Goal: Complete application form

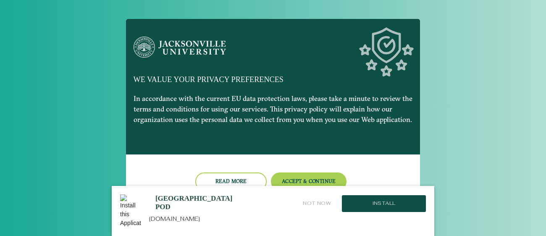
click at [440, 155] on div at bounding box center [273, 118] width 546 height 236
click at [327, 177] on button "Accept & Continue" at bounding box center [309, 181] width 76 height 18
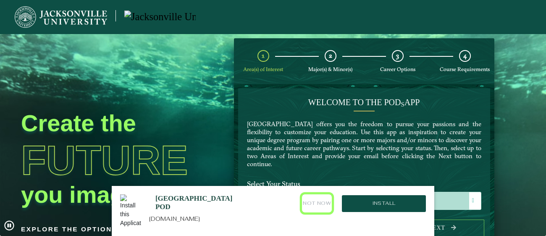
click at [315, 204] on button "Not Now" at bounding box center [317, 203] width 30 height 18
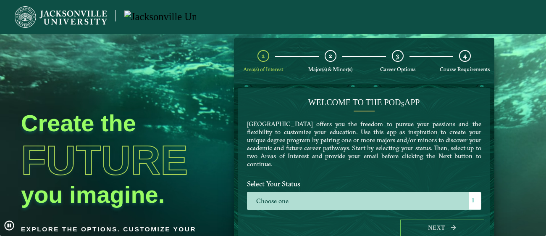
click at [544, 95] on video at bounding box center [273, 150] width 546 height 236
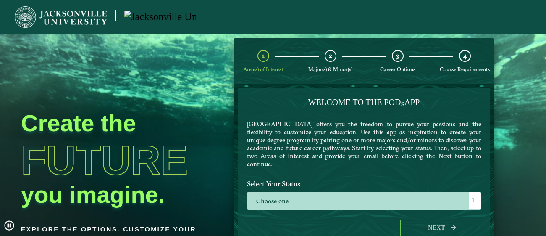
click at [427, 204] on label "Choose one" at bounding box center [364, 201] width 234 height 18
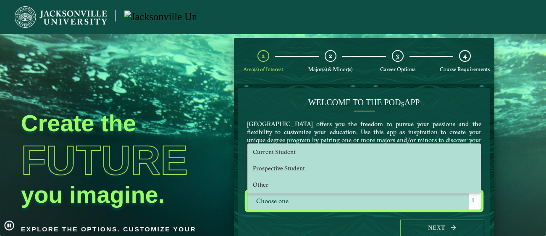
scroll to position [4, 38]
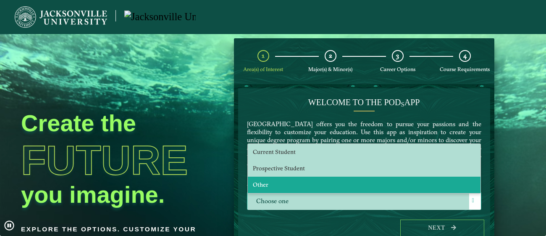
click at [372, 176] on li "Other" at bounding box center [364, 184] width 233 height 16
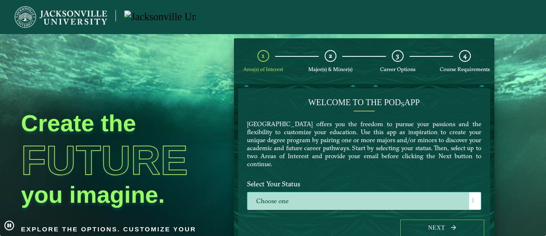
select select "[object Object]"
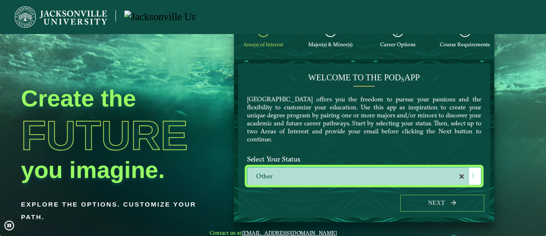
scroll to position [20, 0]
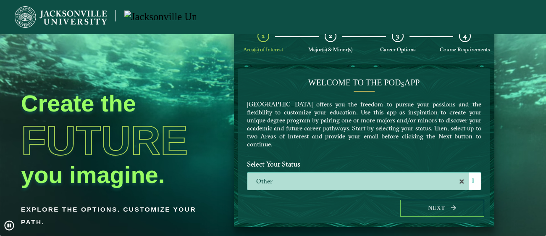
click at [355, 205] on div "Next" at bounding box center [364, 208] width 252 height 29
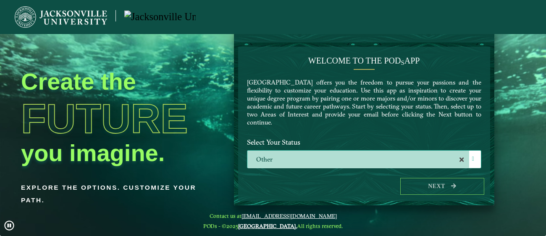
scroll to position [42, 0]
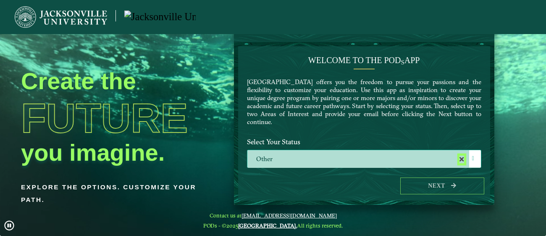
click at [460, 157] on icon at bounding box center [462, 159] width 4 height 4
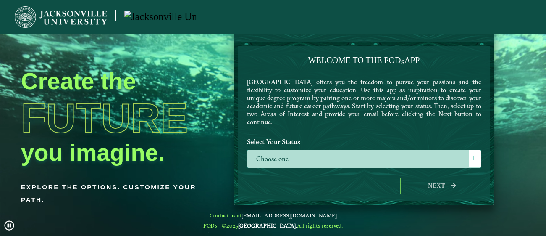
click at [472, 156] on span at bounding box center [473, 158] width 2 height 6
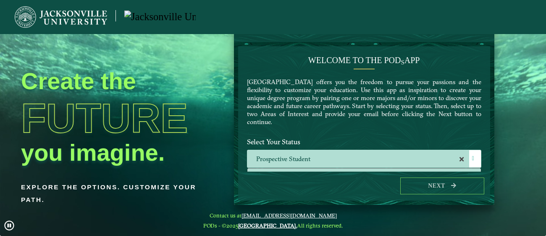
click at [374, 184] on div "Next" at bounding box center [364, 185] width 252 height 29
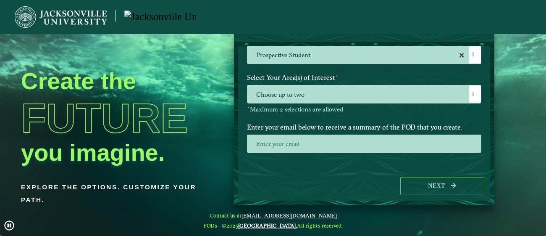
scroll to position [103, 0]
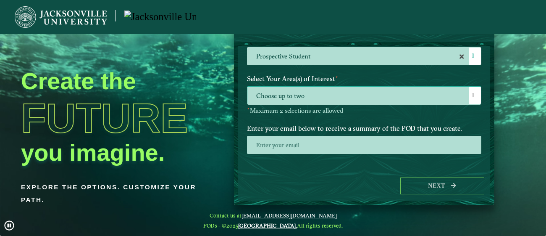
click at [464, 96] on span "Choose up to two" at bounding box center [364, 96] width 234 height 18
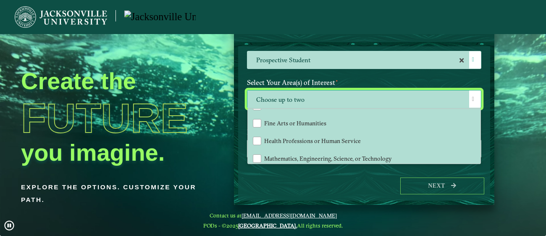
scroll to position [50, 0]
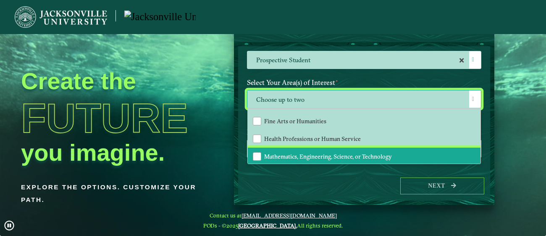
click at [450, 152] on li "Mathematics, Engineering, Science, or Technology" at bounding box center [364, 156] width 233 height 18
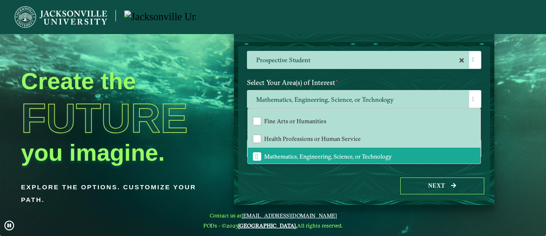
click at [323, 181] on div "Next" at bounding box center [364, 185] width 252 height 29
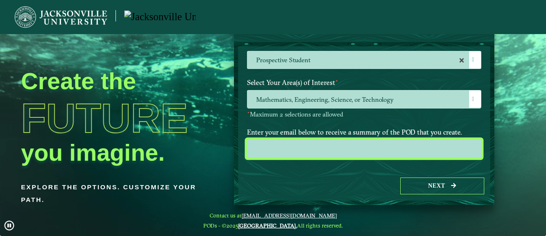
click at [323, 147] on input "email" at bounding box center [364, 148] width 234 height 18
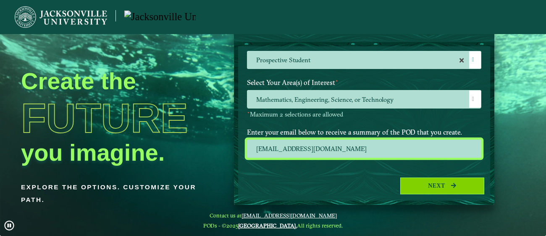
type input "[EMAIL_ADDRESS][DOMAIN_NAME]"
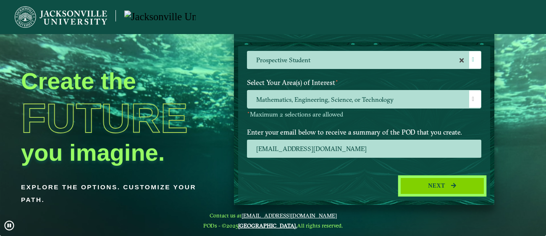
click at [463, 190] on button "Next" at bounding box center [442, 185] width 84 height 17
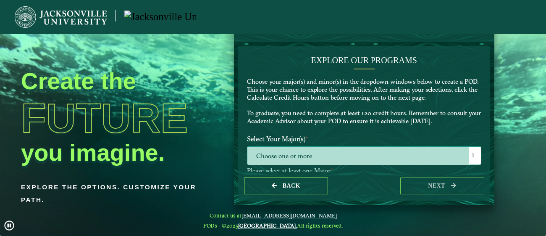
click at [464, 153] on span "Choose one or more" at bounding box center [364, 156] width 234 height 18
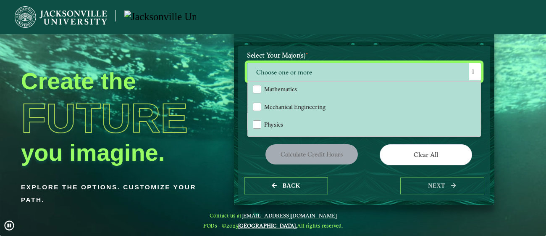
scroll to position [172, 0]
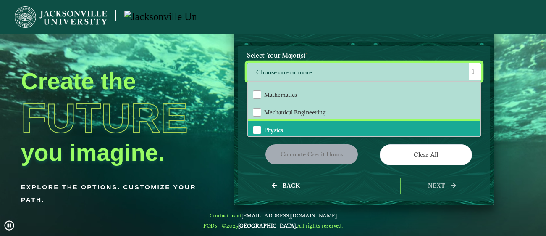
click at [347, 121] on li "Physics" at bounding box center [364, 130] width 233 height 18
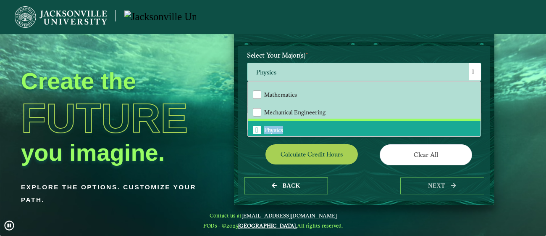
click at [347, 121] on li "Physics" at bounding box center [364, 130] width 233 height 18
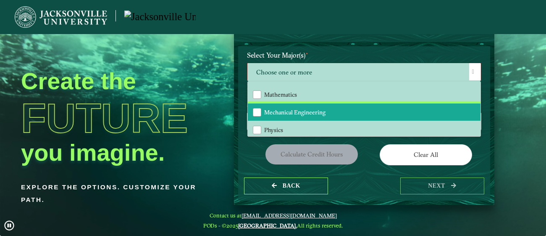
click at [351, 110] on li "Mechanical Engineering" at bounding box center [364, 112] width 233 height 18
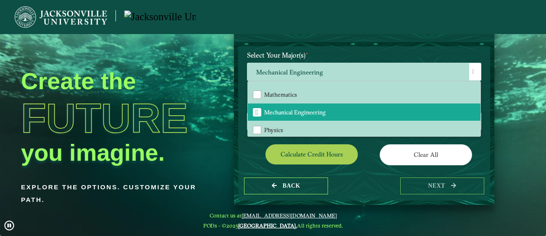
click at [480, 122] on div "Choose here" at bounding box center [364, 122] width 247 height 21
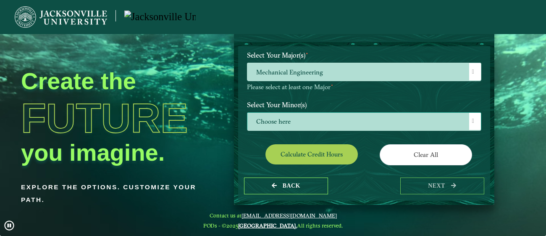
click at [421, 122] on span "Choose here" at bounding box center [364, 122] width 234 height 18
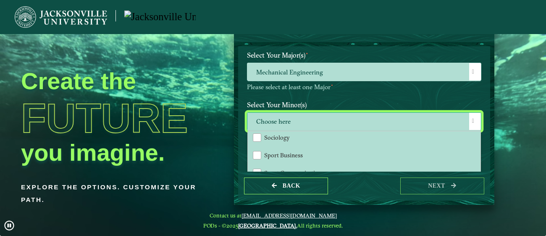
scroll to position [810, 0]
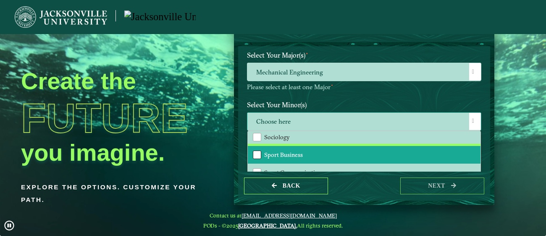
click at [253, 150] on div "Sport Business" at bounding box center [257, 154] width 8 height 8
